Goal: Navigation & Orientation: Find specific page/section

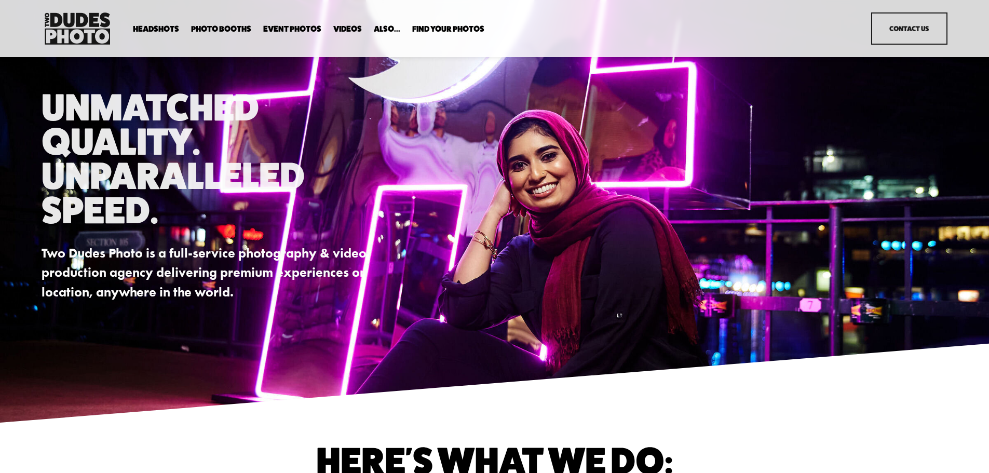
click at [0, 0] on span "Executive / VIP Portraits" at bounding box center [0, 0] width 0 height 0
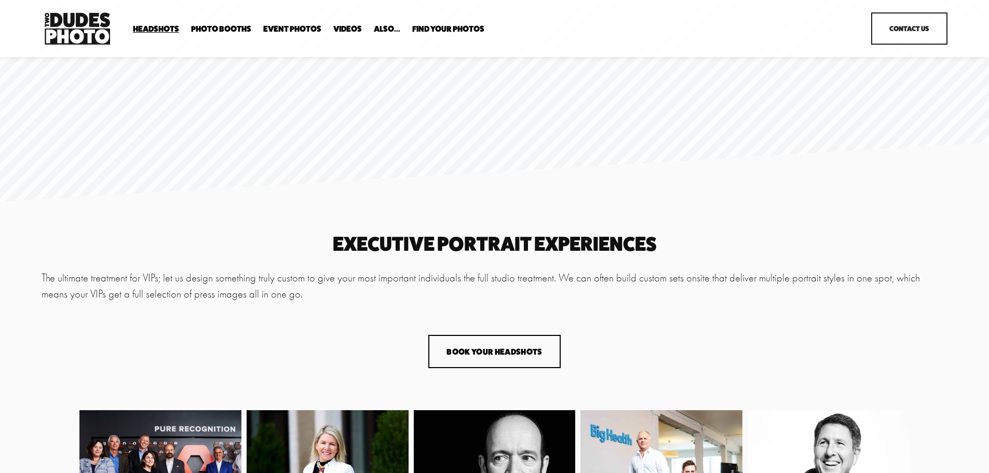
click at [0, 0] on span "In Your Office" at bounding box center [0, 0] width 0 height 0
